Goal: Information Seeking & Learning: Find specific fact

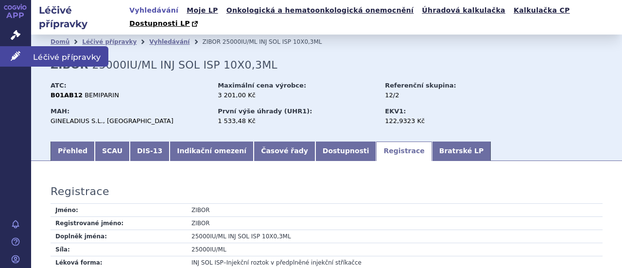
scroll to position [103, 0]
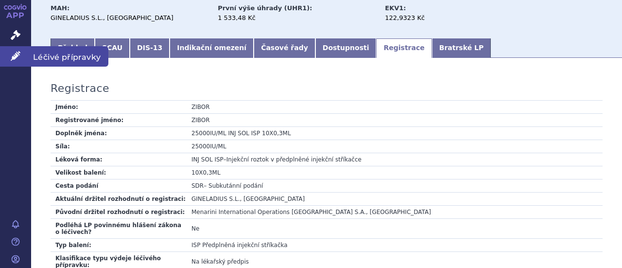
click at [16, 56] on icon at bounding box center [16, 56] width 10 height 10
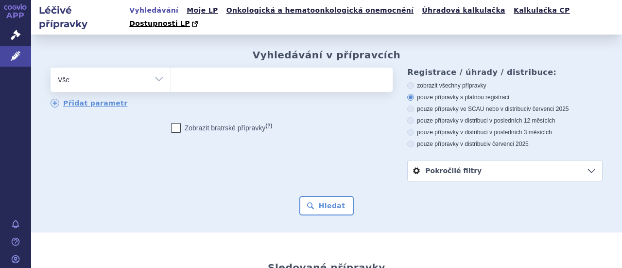
click at [157, 68] on select "Vše Přípravek/SUKL kód MAH VPOIS ATC/Aktivní látka Léková forma Síla" at bounding box center [111, 79] width 120 height 22
select select "filter-atc-group"
click at [51, 68] on select "Vše Přípravek/SUKL kód MAH VPOIS ATC/Aktivní látka Léková forma Síla" at bounding box center [111, 79] width 120 height 22
click at [206, 68] on ul at bounding box center [280, 78] width 219 height 20
click at [171, 68] on select at bounding box center [171, 79] width 0 height 24
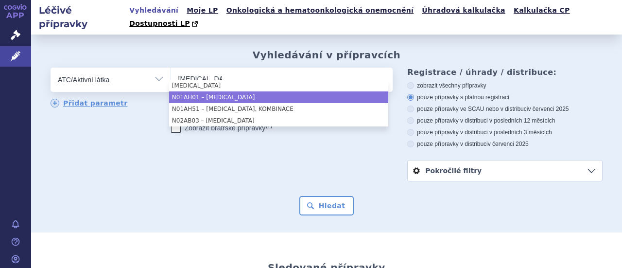
type input "fentanyl"
select select "N01AH01"
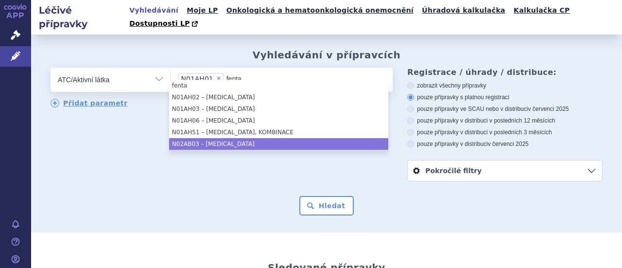
type input "fenta"
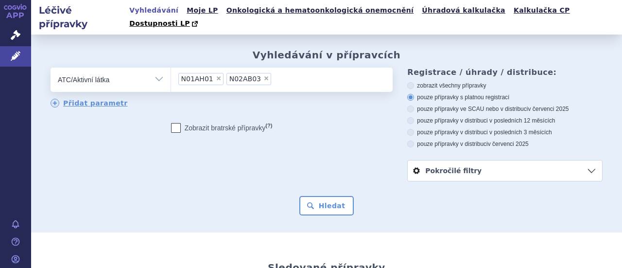
click at [585, 160] on link "Pokročilé filtry" at bounding box center [505, 170] width 194 height 20
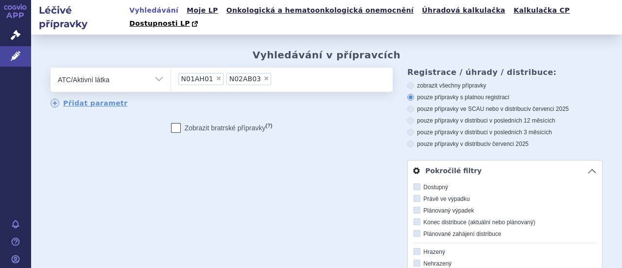
click at [414, 195] on icon at bounding box center [417, 198] width 7 height 7
click at [415, 196] on input "Právě ve výpadku" at bounding box center [418, 199] width 6 height 6
checkbox input "true"
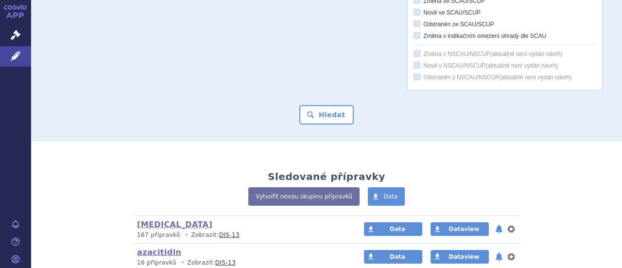
scroll to position [395, 0]
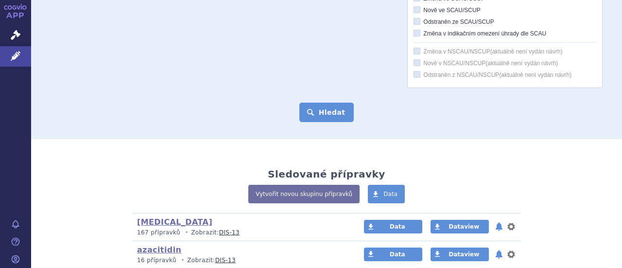
click at [325, 103] on button "Hledat" at bounding box center [326, 112] width 55 height 19
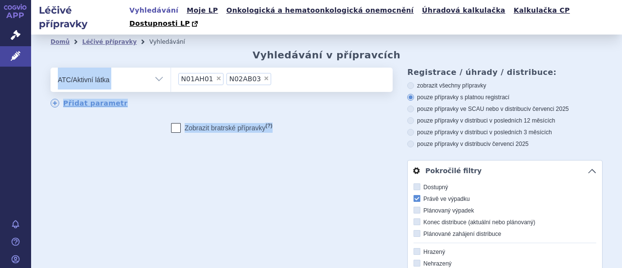
drag, startPoint x: 0, startPoint y: 0, endPoint x: 621, endPoint y: 23, distance: 621.5
click at [621, 23] on div "Léčivé přípravky Vyhledávání Moje LP Onkologická a hematoonkologická onemocnění…" at bounding box center [326, 134] width 591 height 268
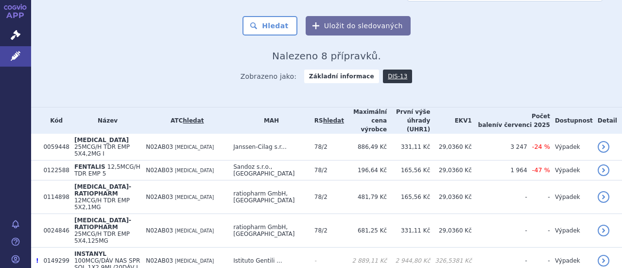
scroll to position [521, 0]
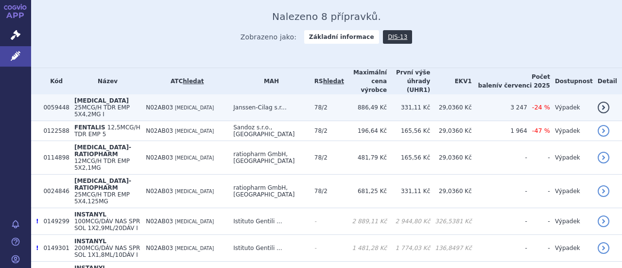
click at [88, 97] on span "[MEDICAL_DATA]" at bounding box center [101, 100] width 54 height 7
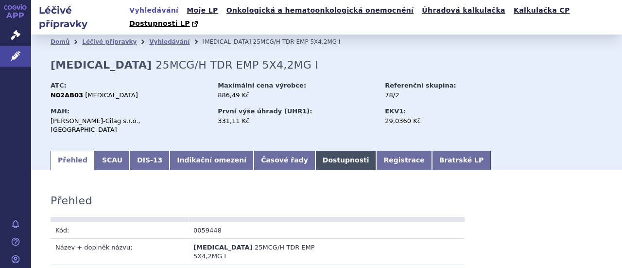
click at [315, 151] on link "Dostupnosti" at bounding box center [345, 160] width 61 height 19
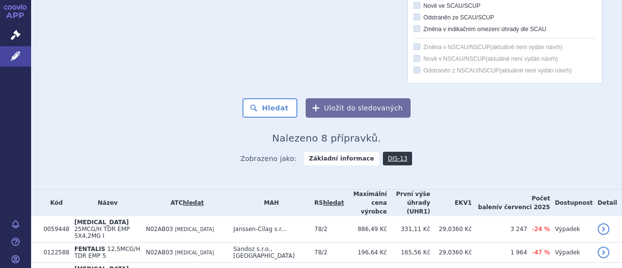
scroll to position [462, 0]
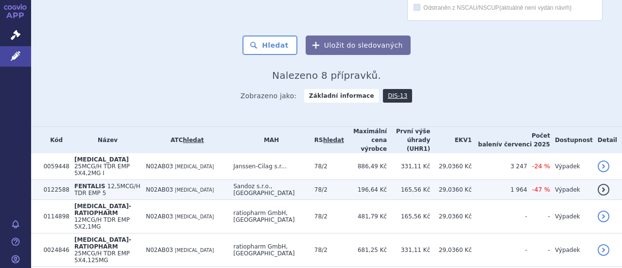
click at [120, 183] on span "12,5MCG/H TDR EMP 5" at bounding box center [107, 190] width 66 height 14
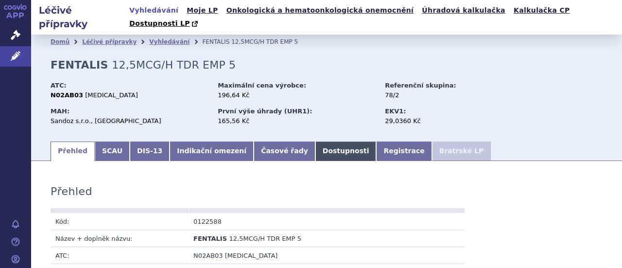
click at [315, 141] on link "Dostupnosti" at bounding box center [345, 150] width 61 height 19
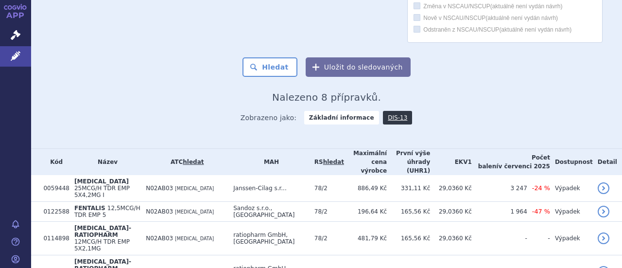
scroll to position [479, 0]
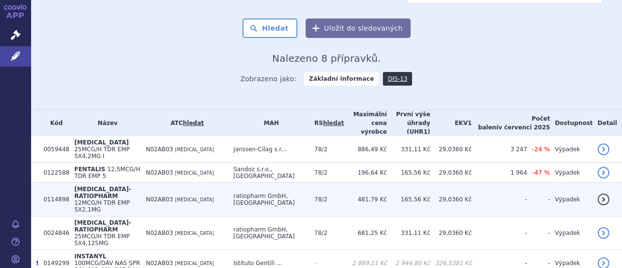
click at [99, 186] on span "[MEDICAL_DATA]-RATIOPHARM" at bounding box center [102, 193] width 57 height 14
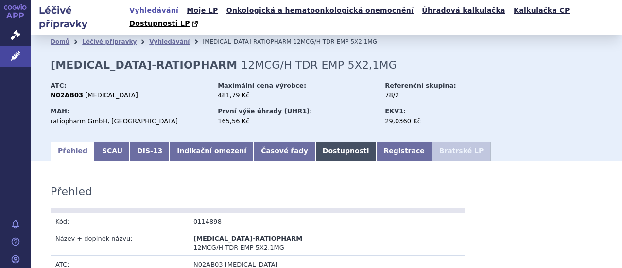
click at [315, 141] on link "Dostupnosti" at bounding box center [345, 150] width 61 height 19
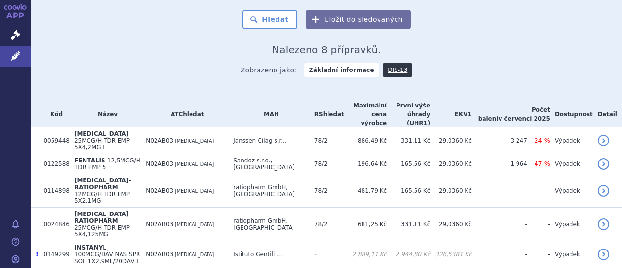
scroll to position [521, 0]
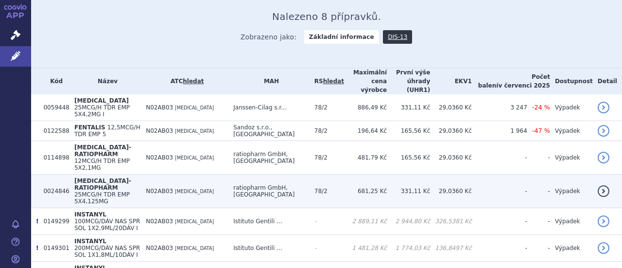
click at [122, 191] on span "25MCG/H TDR EMP 5X4,125MG" at bounding box center [101, 198] width 55 height 14
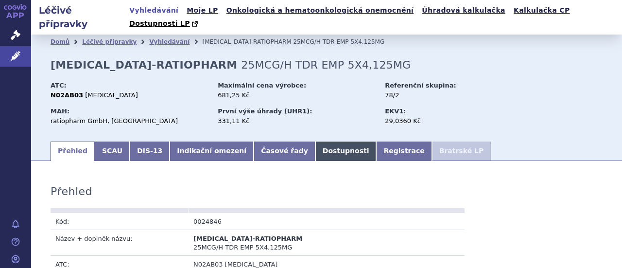
click at [315, 141] on link "Dostupnosti" at bounding box center [345, 150] width 61 height 19
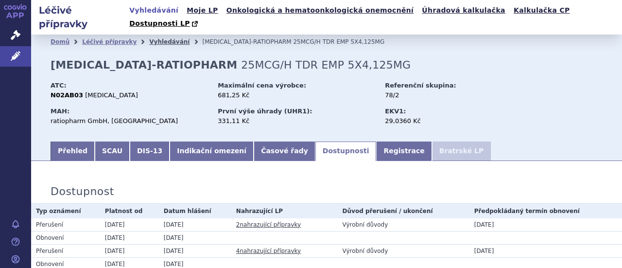
click at [159, 38] on link "Vyhledávání" at bounding box center [169, 41] width 40 height 7
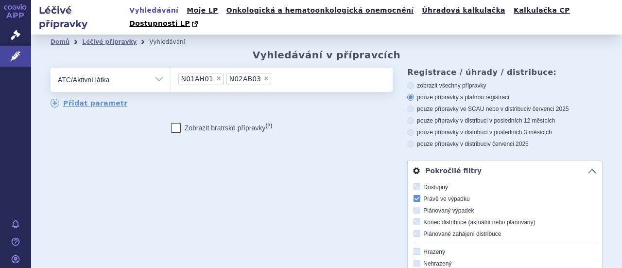
click at [216, 75] on span "×" at bounding box center [219, 78] width 6 height 6
click at [171, 67] on select "N01AH01 N02AB03" at bounding box center [171, 79] width 0 height 24
select select "N02AB03"
click at [215, 75] on span "×" at bounding box center [218, 78] width 6 height 6
click at [171, 67] on select "N02AB03" at bounding box center [171, 79] width 0 height 24
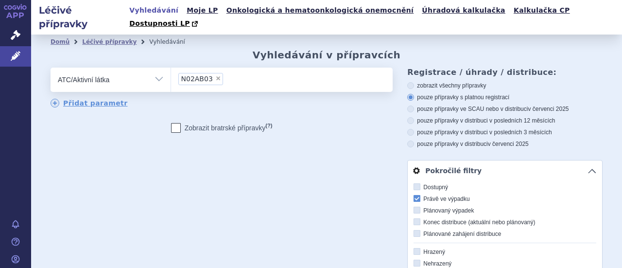
select select
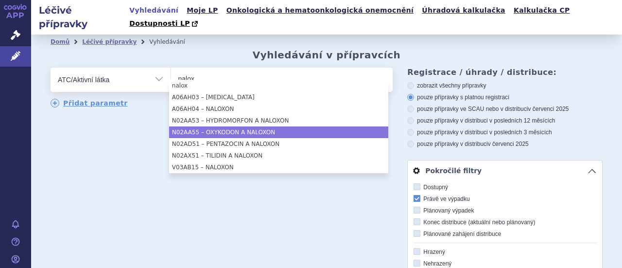
type input "nalox"
select select "N02AA55"
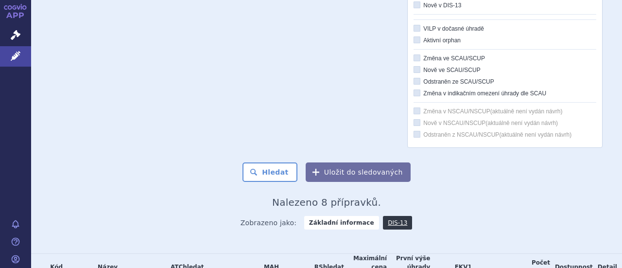
scroll to position [334, 0]
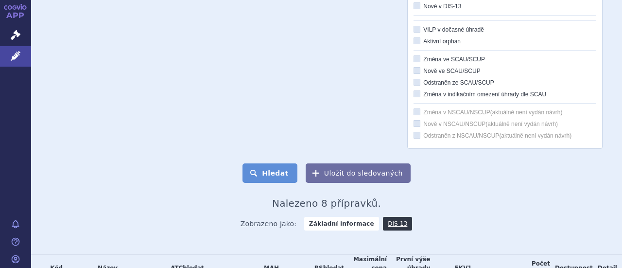
click at [274, 163] on button "Hledat" at bounding box center [269, 172] width 55 height 19
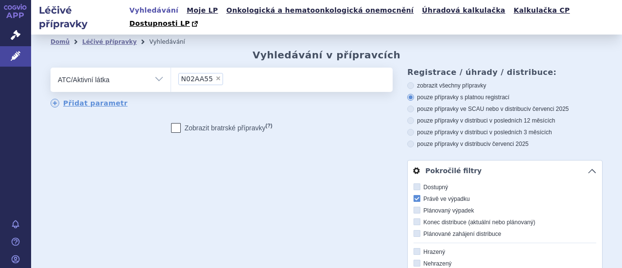
click at [215, 75] on span "×" at bounding box center [218, 78] width 6 height 6
click at [171, 67] on select "N02AA55" at bounding box center [171, 79] width 0 height 24
select select
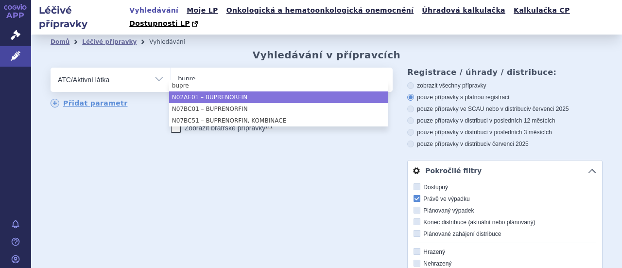
type input "bupre"
select select "N02AE01"
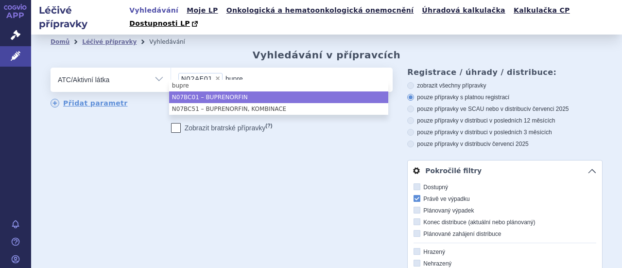
type input "bupre"
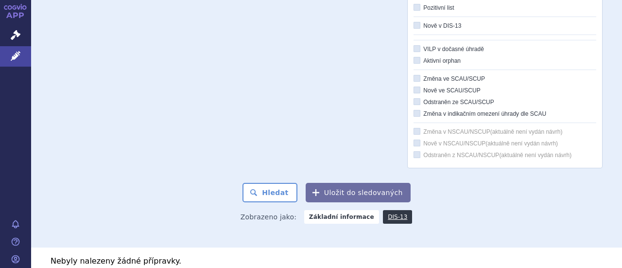
scroll to position [314, 0]
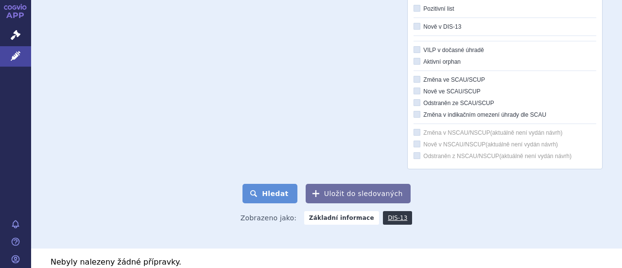
click at [270, 184] on button "Hledat" at bounding box center [269, 193] width 55 height 19
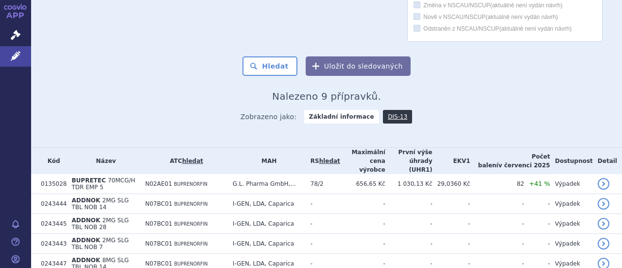
scroll to position [449, 0]
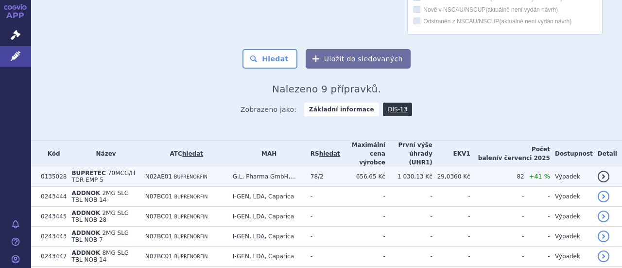
click at [121, 167] on td "BUPRETEC 70MCG/H TDR EMP 5" at bounding box center [103, 177] width 73 height 20
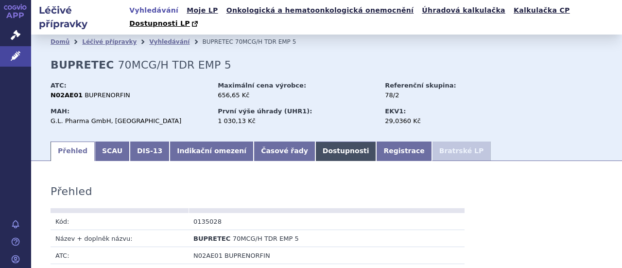
click at [315, 142] on link "Dostupnosti" at bounding box center [345, 150] width 61 height 19
